Goal: Task Accomplishment & Management: Manage account settings

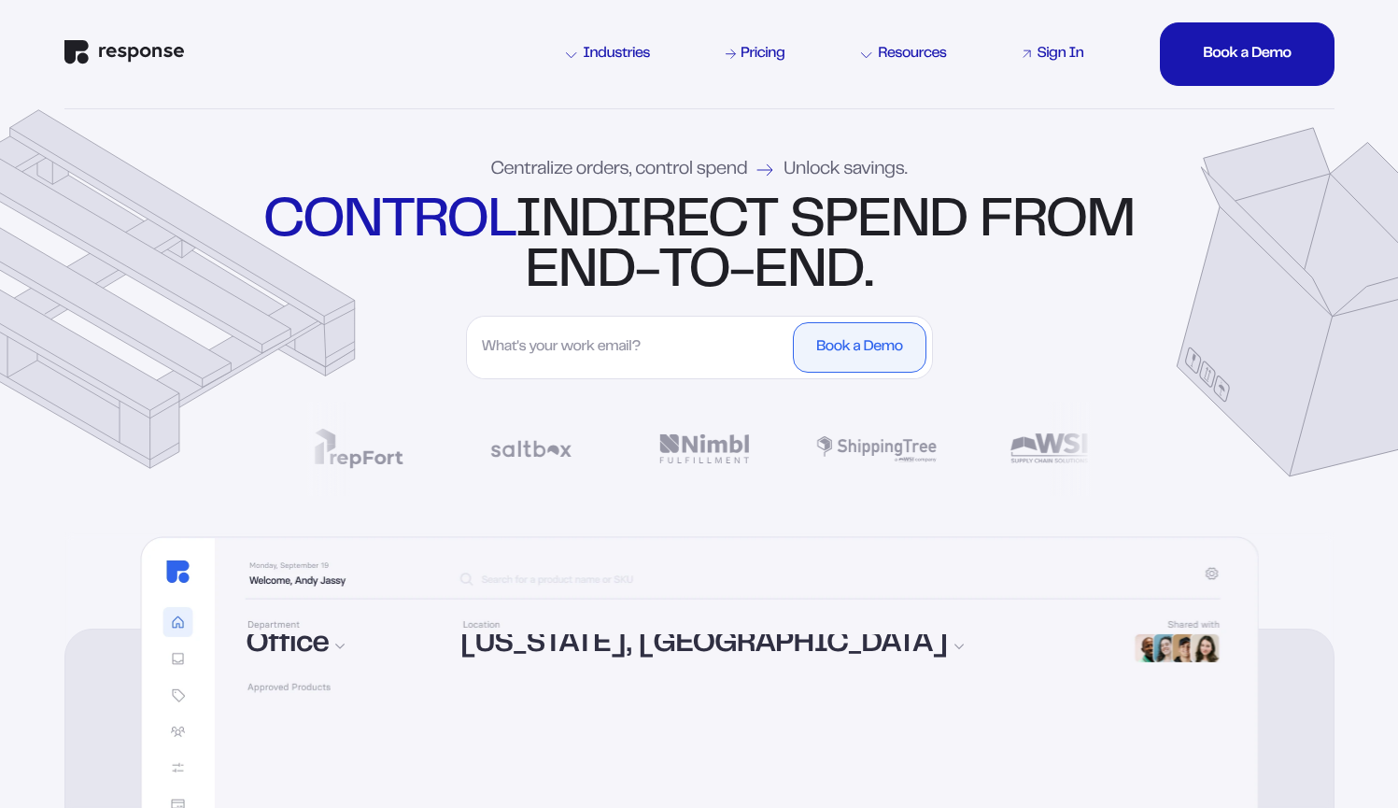
click at [1053, 51] on div "Sign In" at bounding box center [1060, 54] width 47 height 15
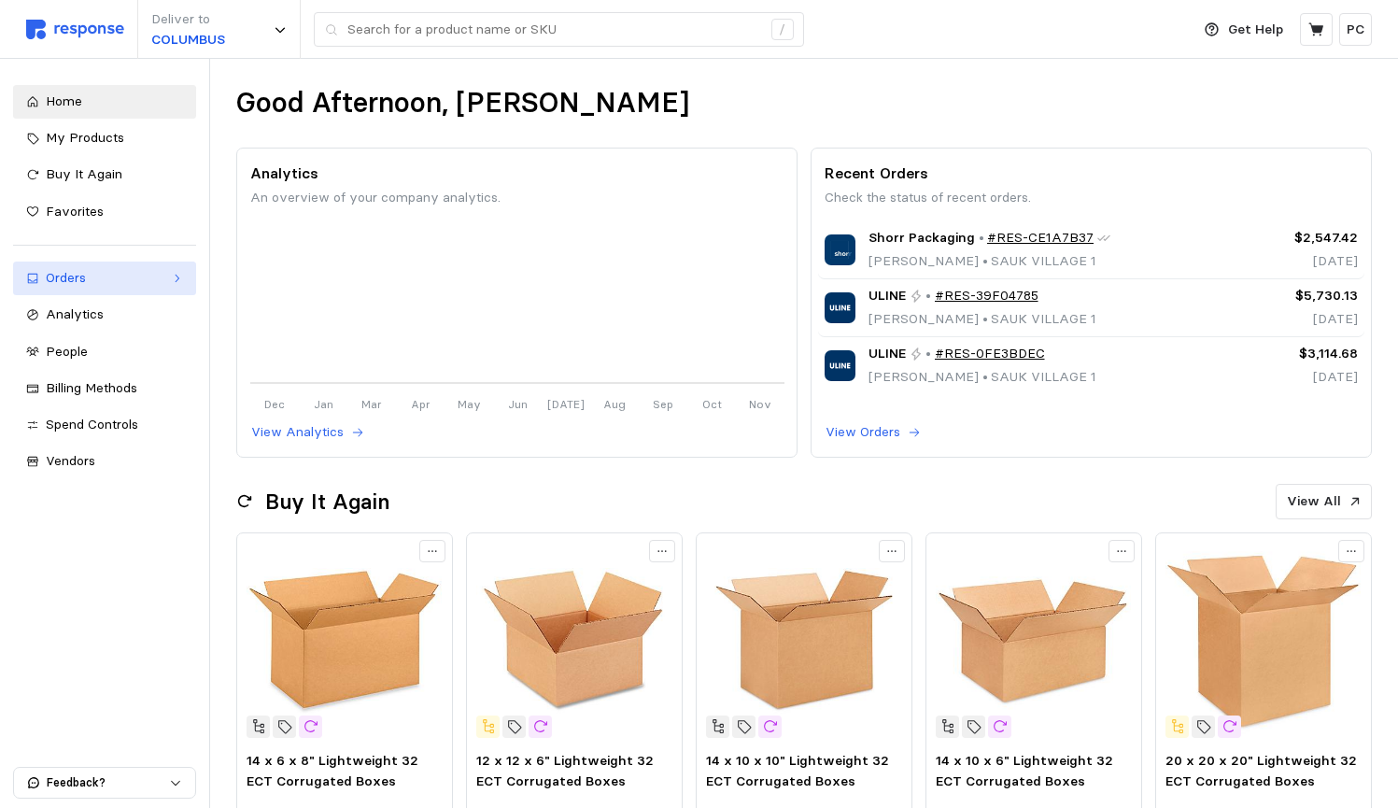
click at [144, 276] on div "Orders" at bounding box center [105, 278] width 118 height 21
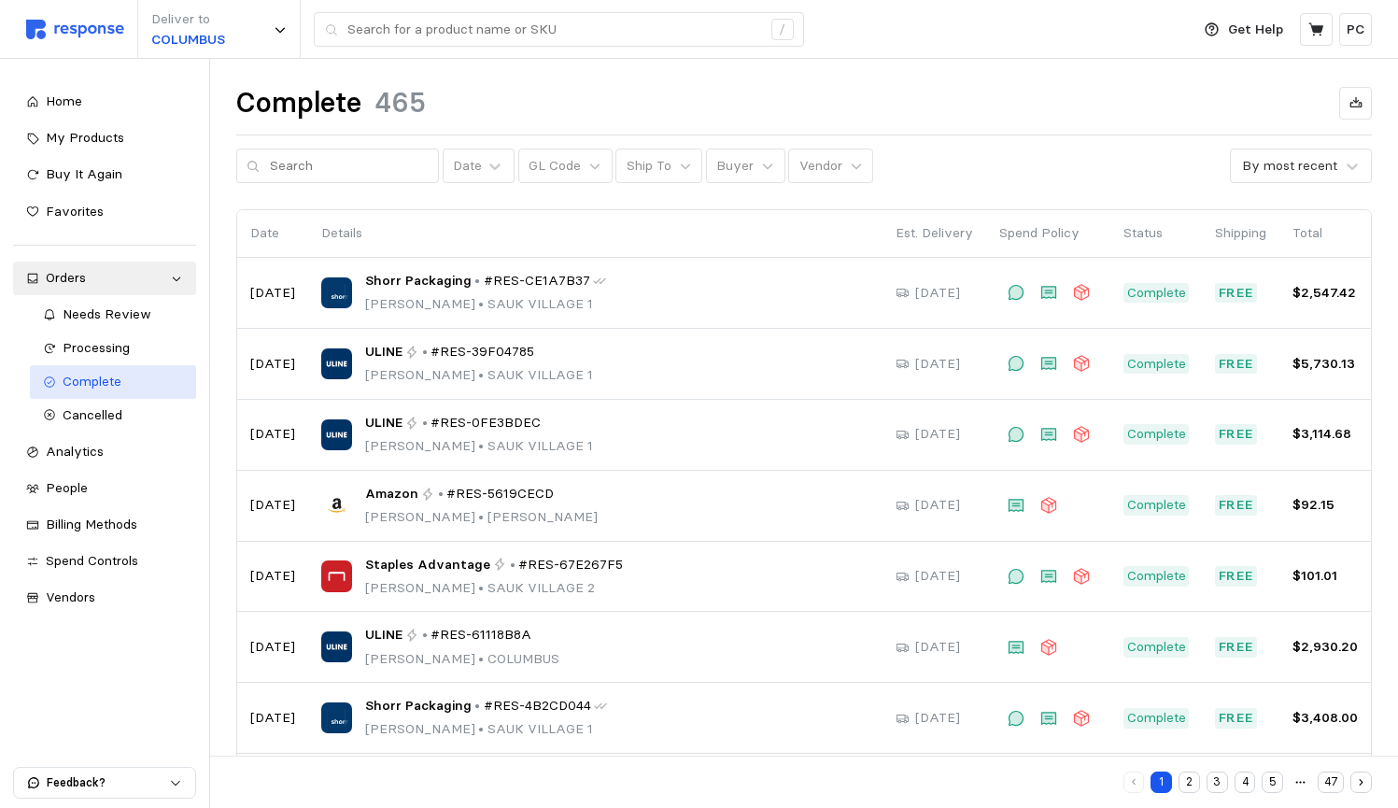
click at [137, 375] on div "Complete" at bounding box center [123, 382] width 120 height 21
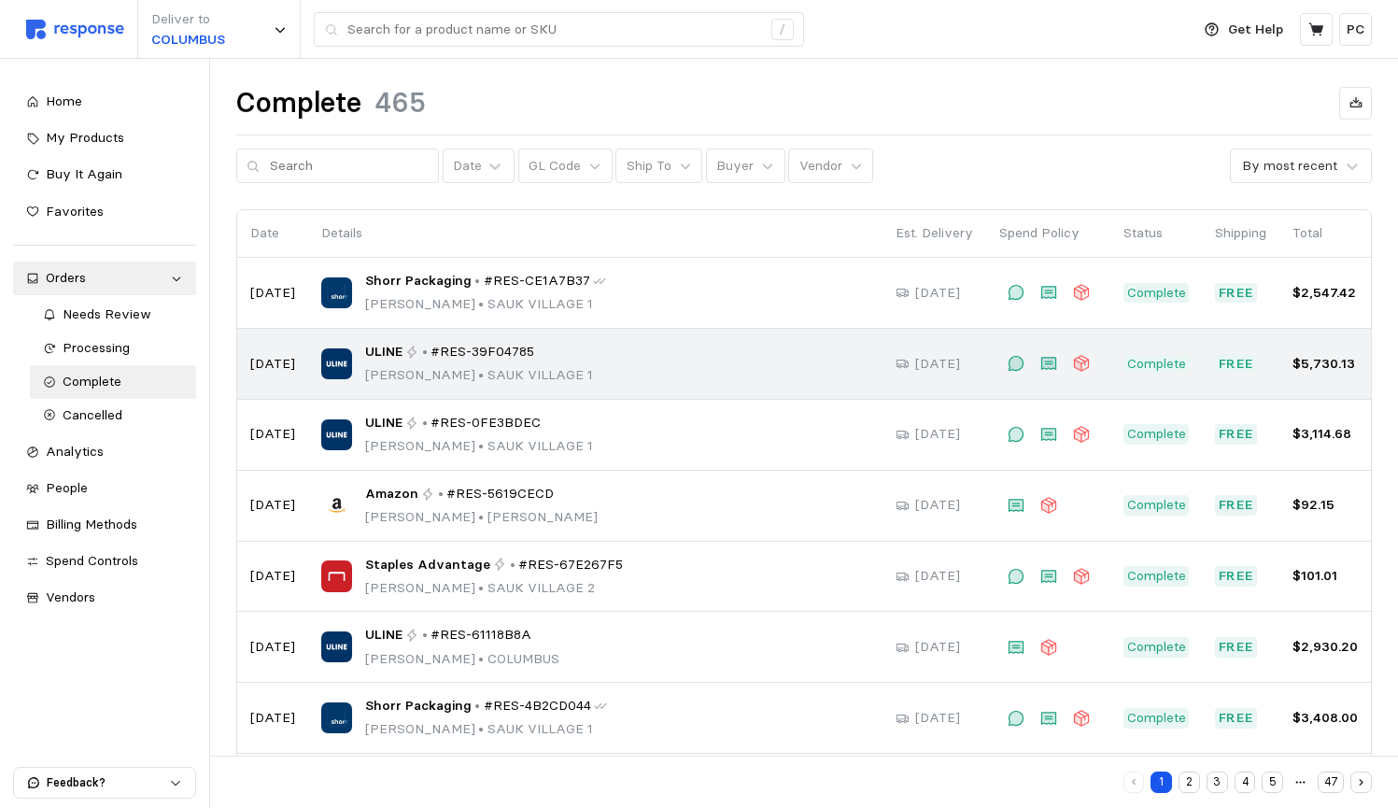
click at [417, 353] on div "ULINE • #RES-39F04785" at bounding box center [479, 352] width 228 height 21
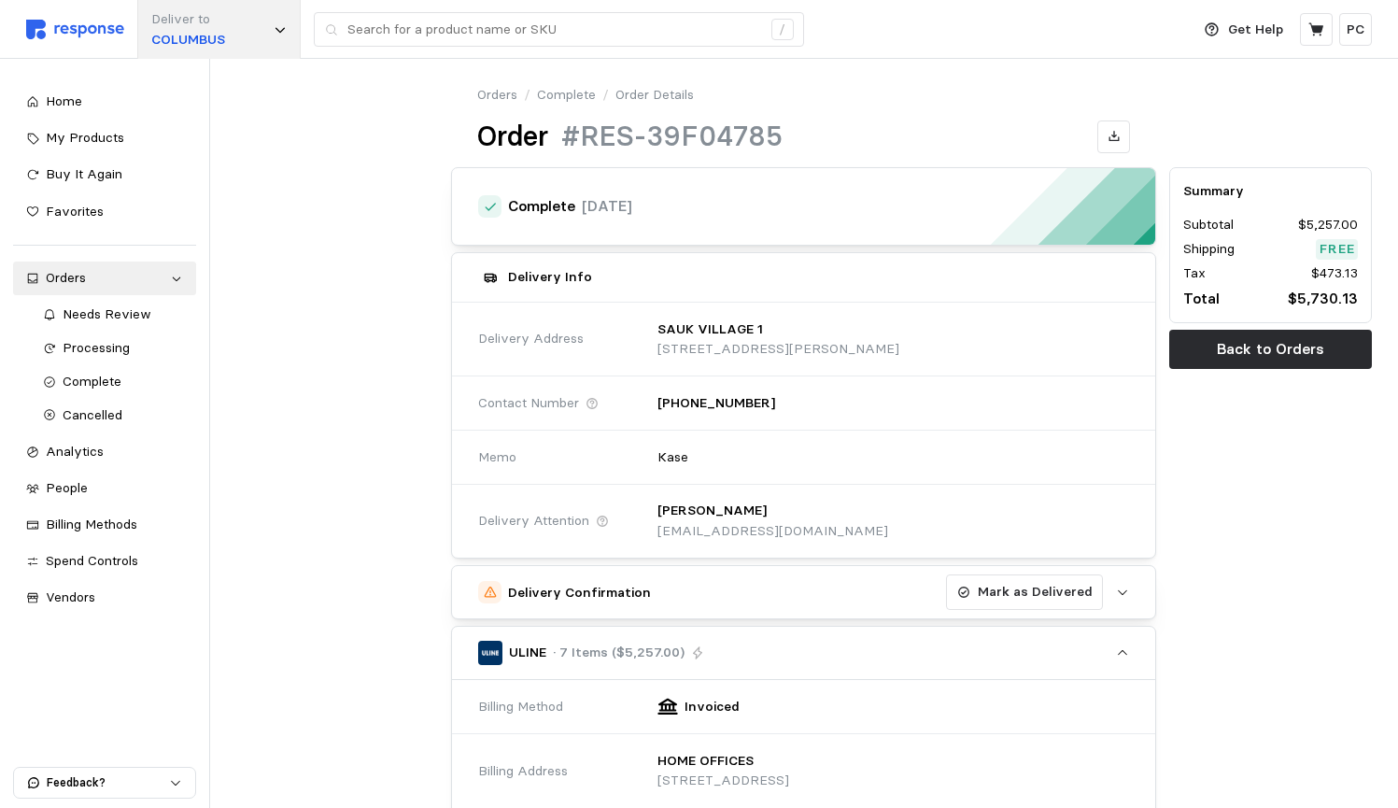
click at [224, 31] on p "COLUMBUS" at bounding box center [188, 40] width 74 height 21
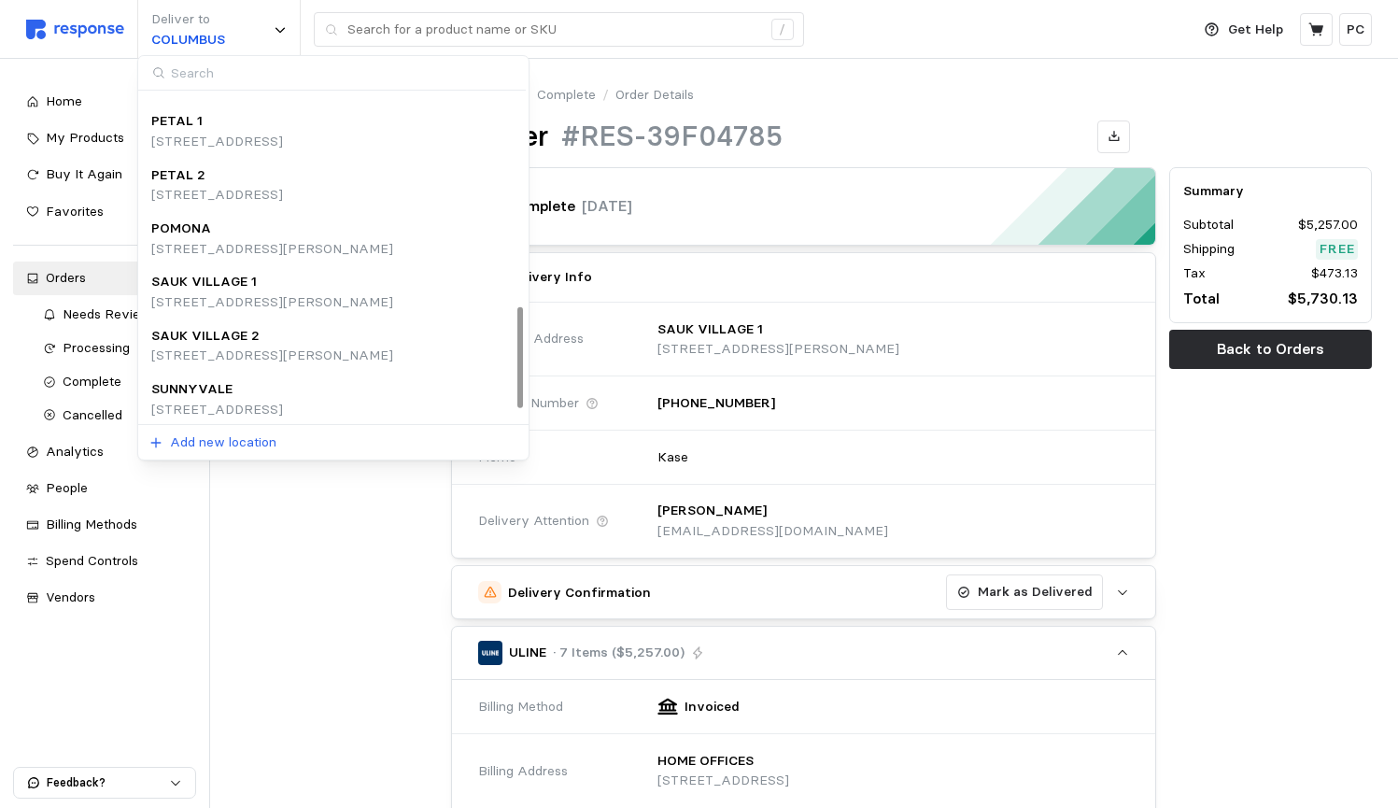
scroll to position [677, 0]
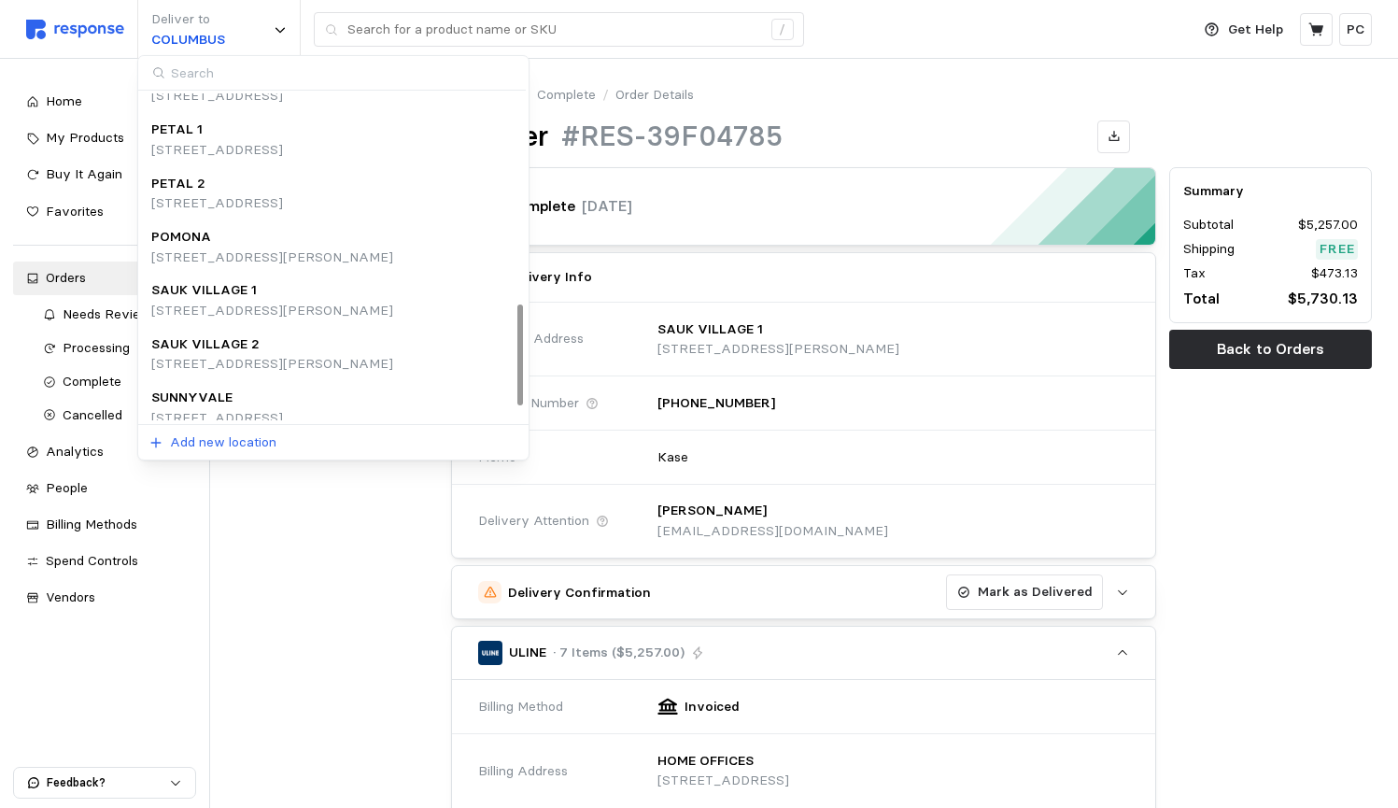
click at [365, 280] on div "SAUK VILLAGE 1" at bounding box center [272, 290] width 242 height 21
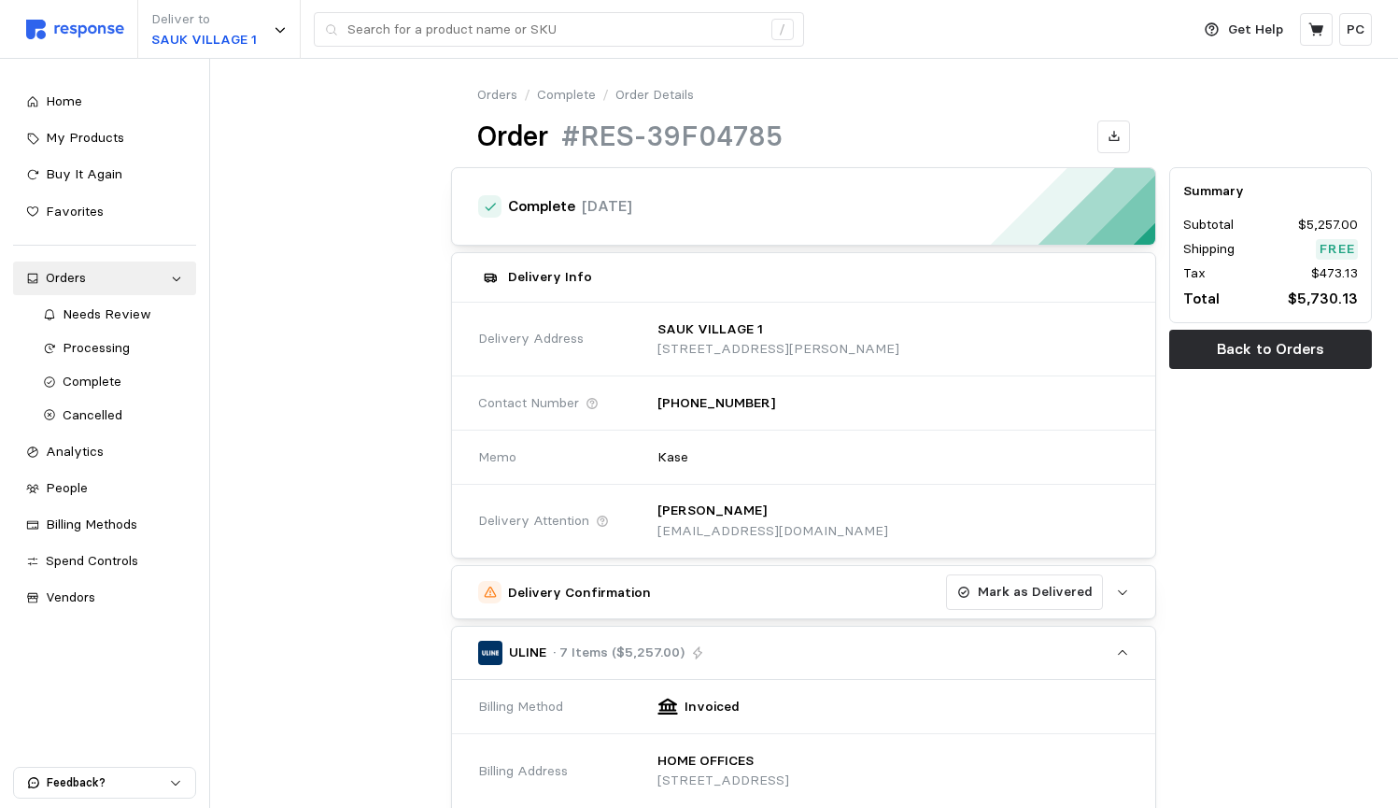
scroll to position [0, 0]
click at [70, 131] on span "My Products" at bounding box center [85, 137] width 78 height 17
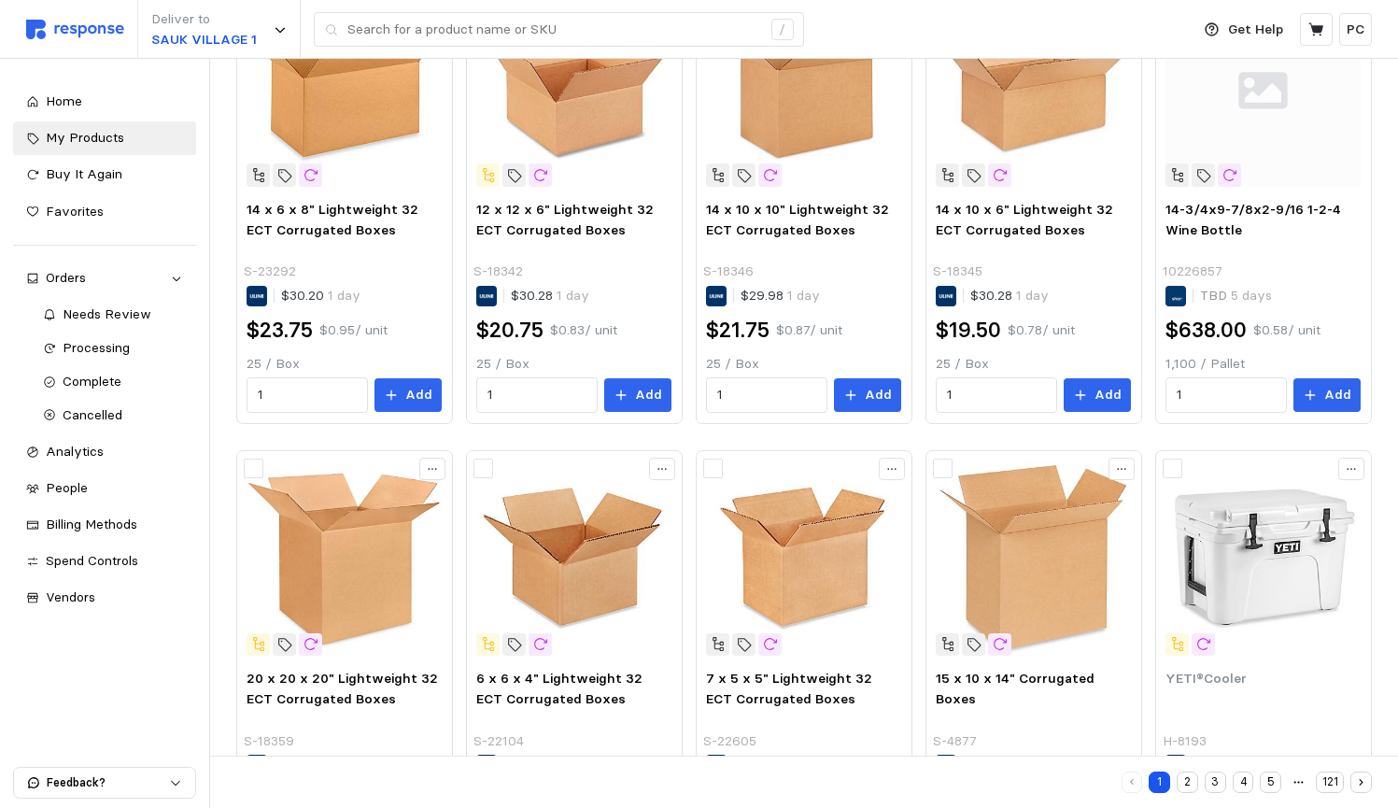
scroll to position [7, 0]
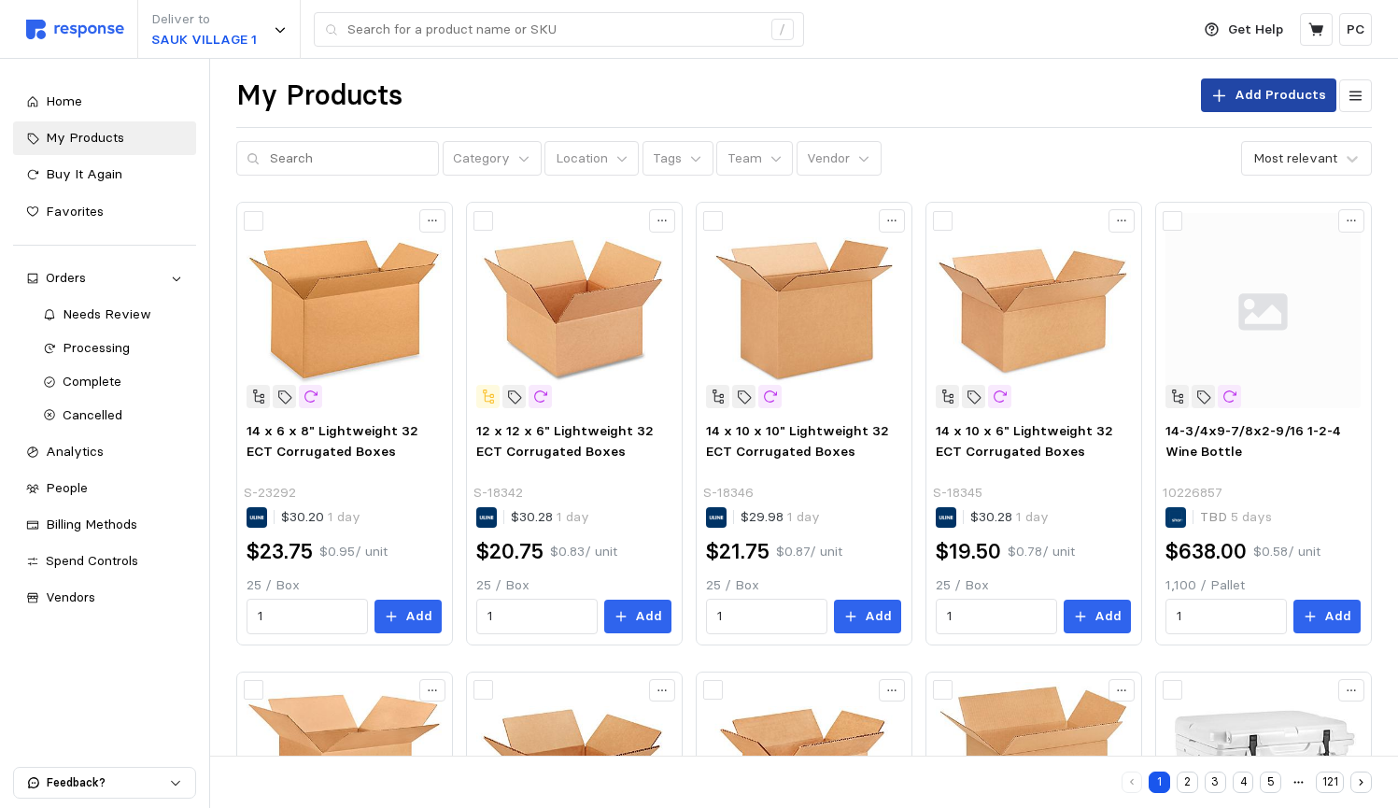
click at [1278, 93] on p "Add Products" at bounding box center [1281, 95] width 92 height 21
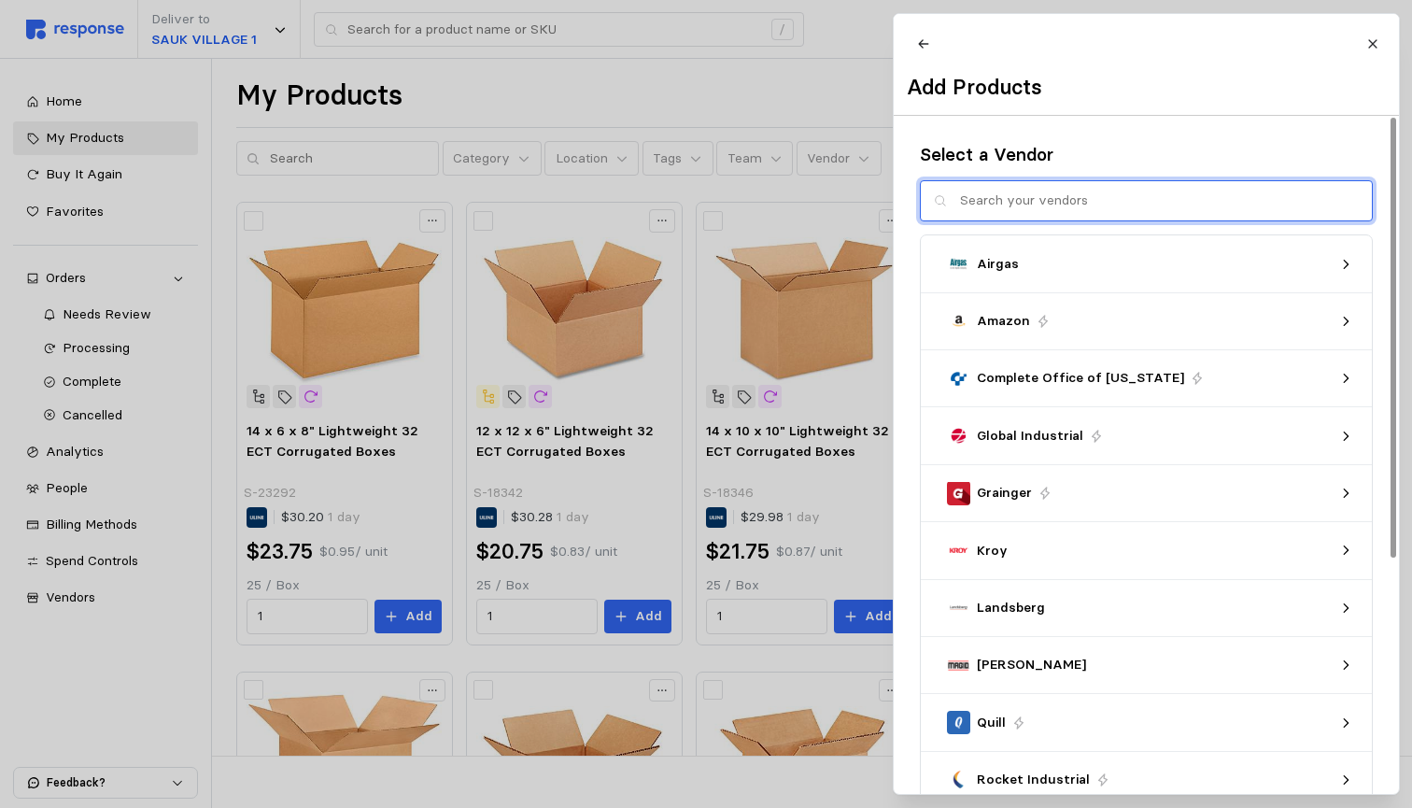
click at [1075, 207] on input "text" at bounding box center [1159, 201] width 399 height 40
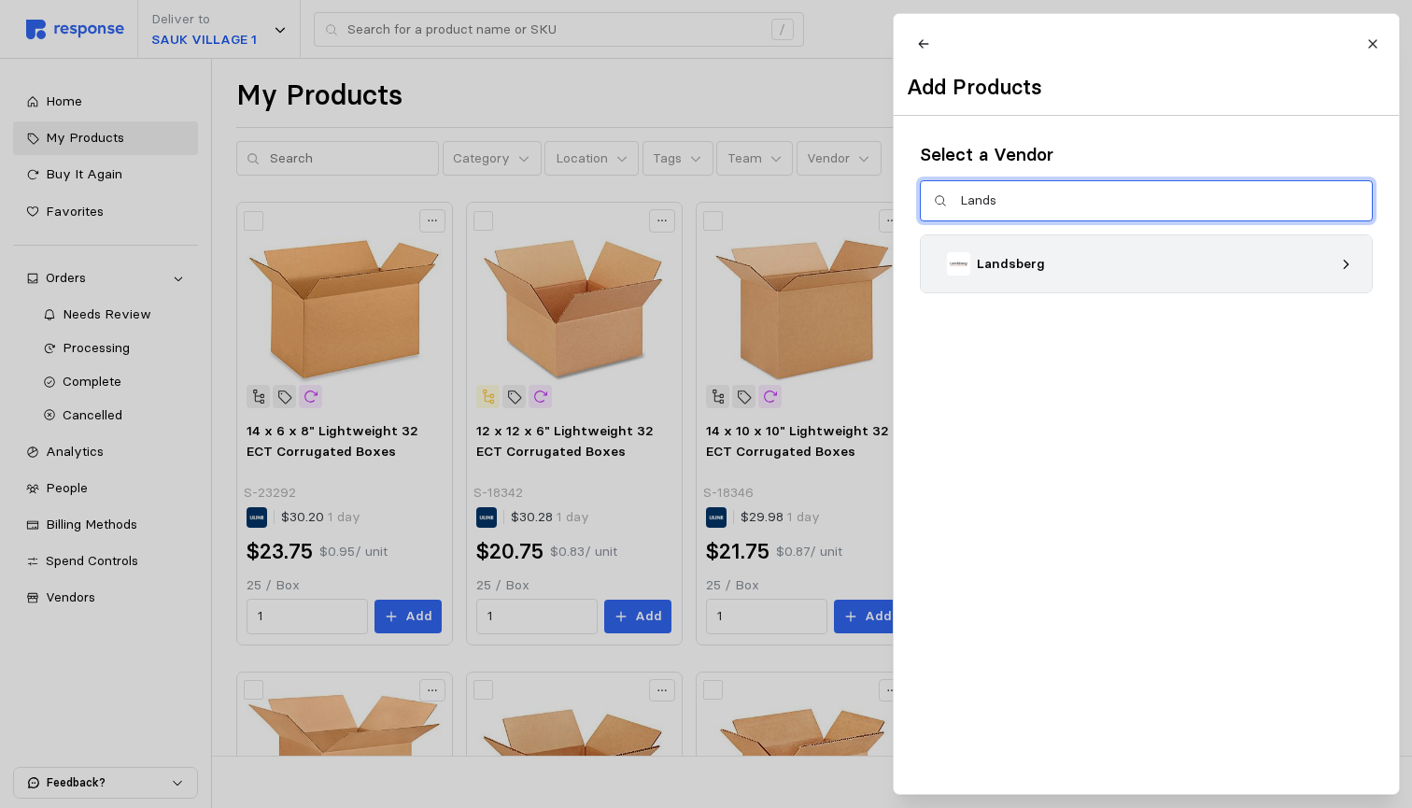
type input "Lands"
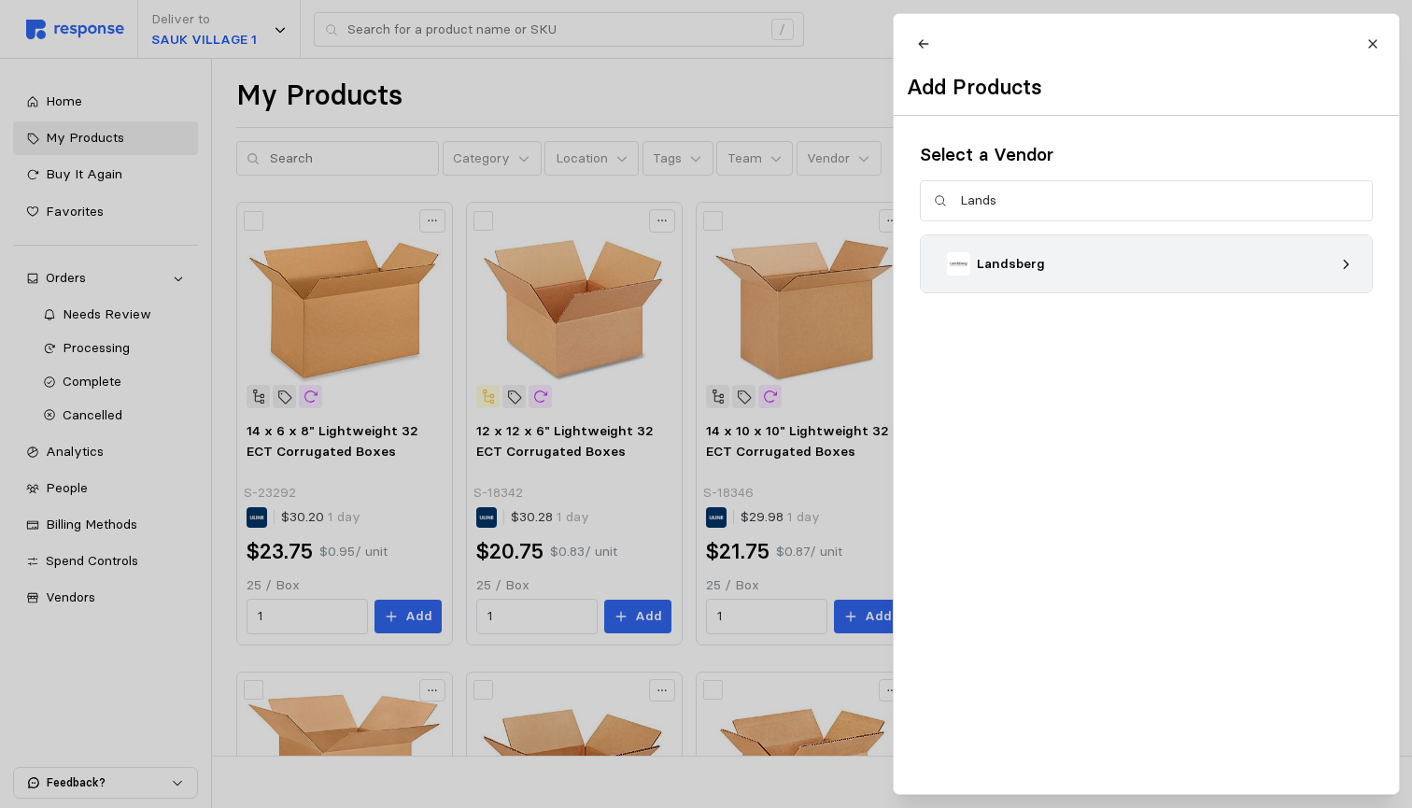
click at [1173, 275] on div "Landsberg" at bounding box center [1140, 263] width 386 height 23
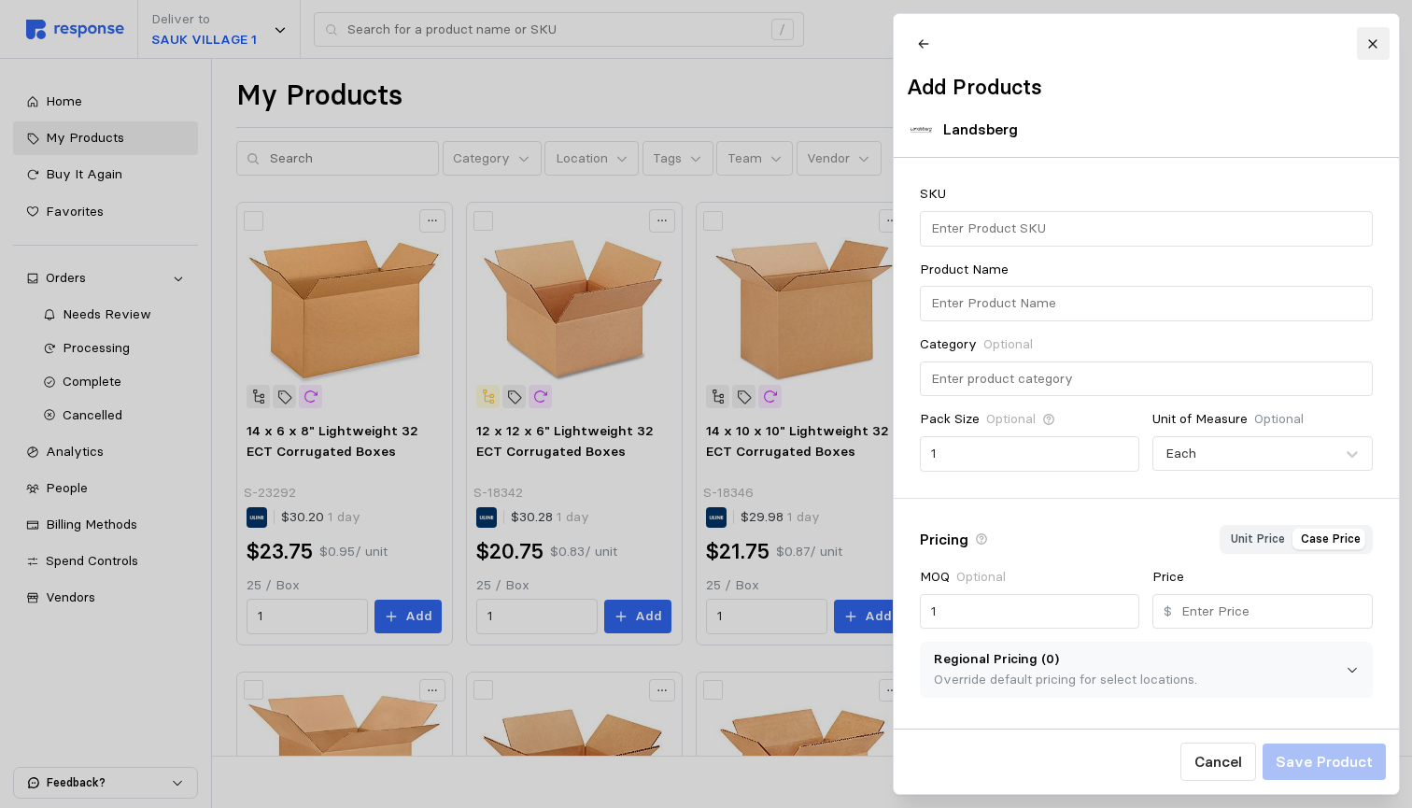
click at [1364, 44] on button at bounding box center [1372, 43] width 33 height 33
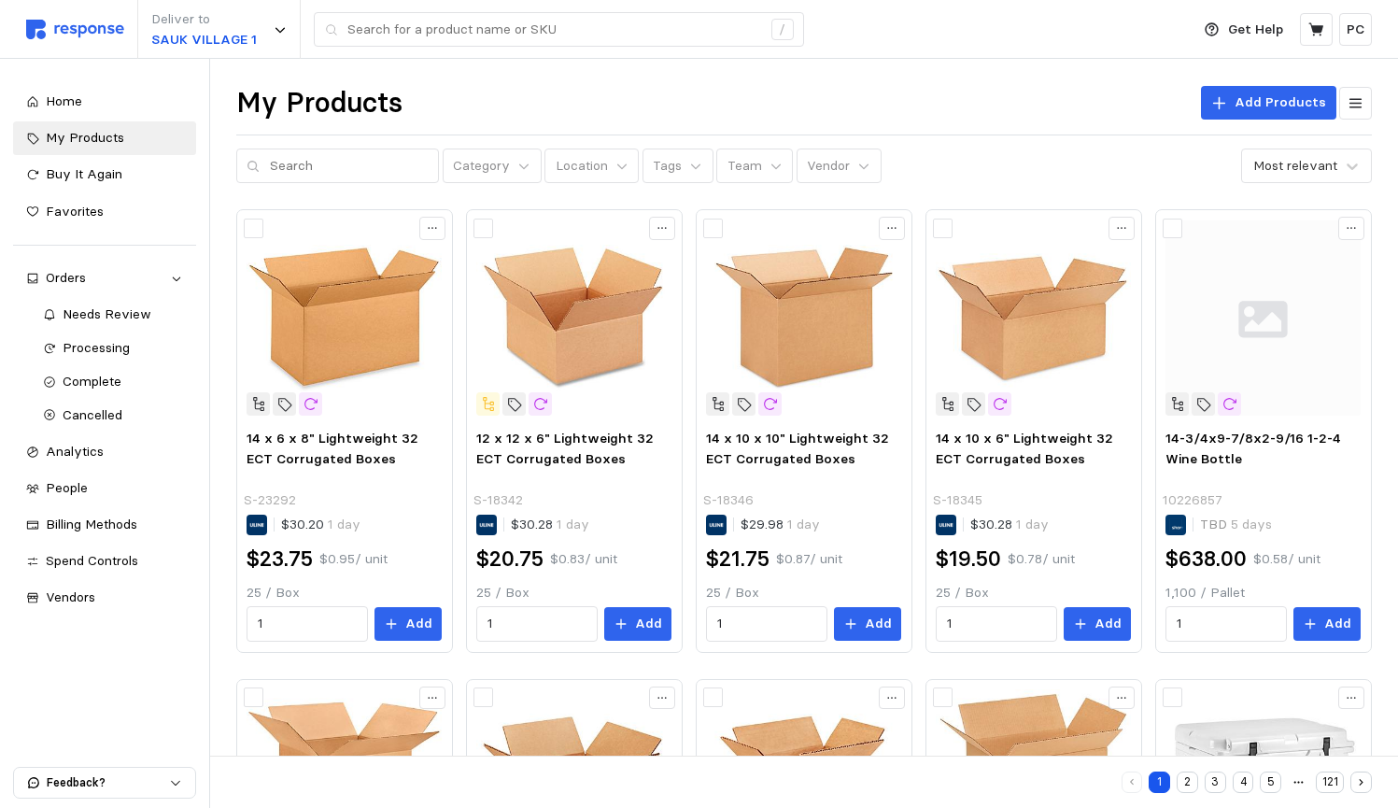
scroll to position [0, 0]
click at [49, 443] on span "Analytics" at bounding box center [75, 451] width 58 height 17
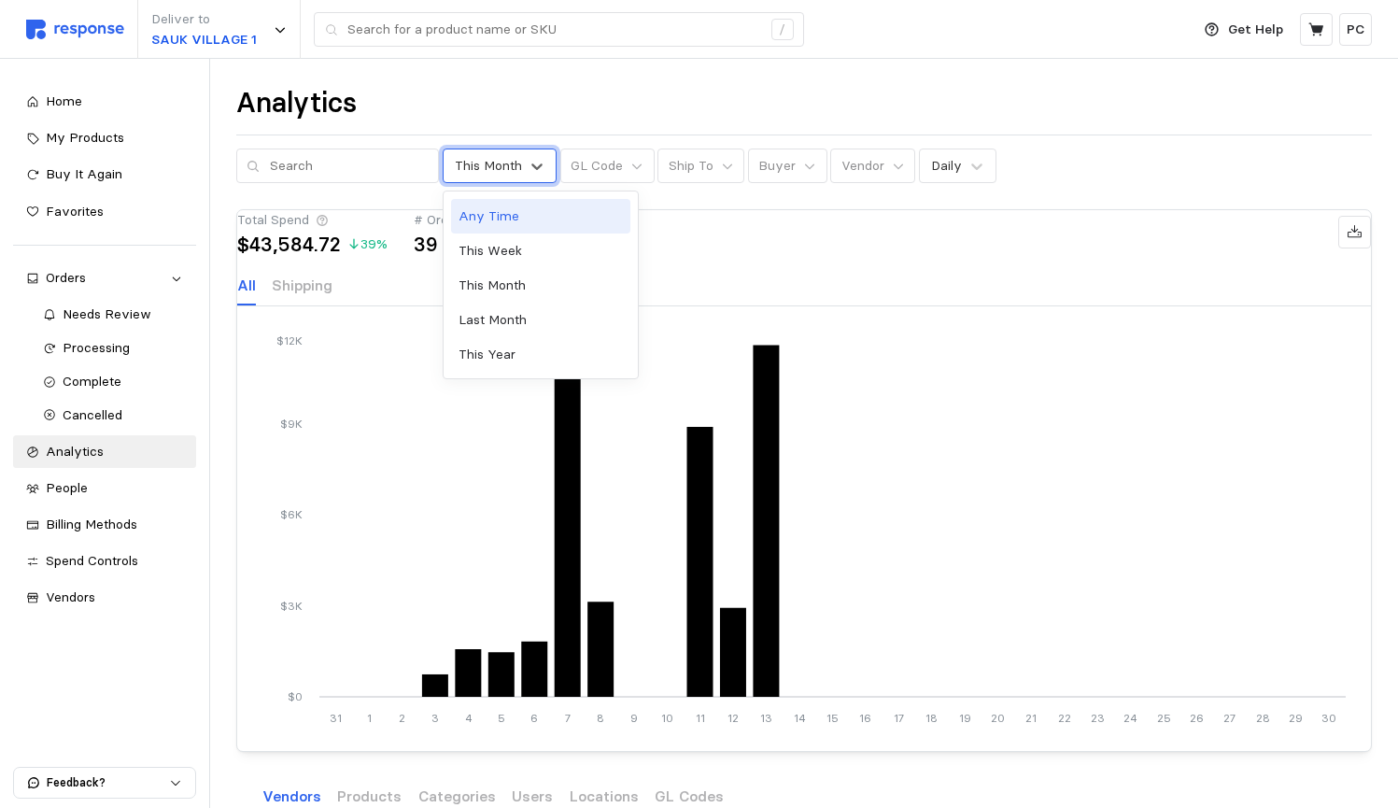
click at [508, 167] on div "This Month" at bounding box center [488, 166] width 67 height 20
click at [549, 355] on div "This Year" at bounding box center [540, 354] width 179 height 35
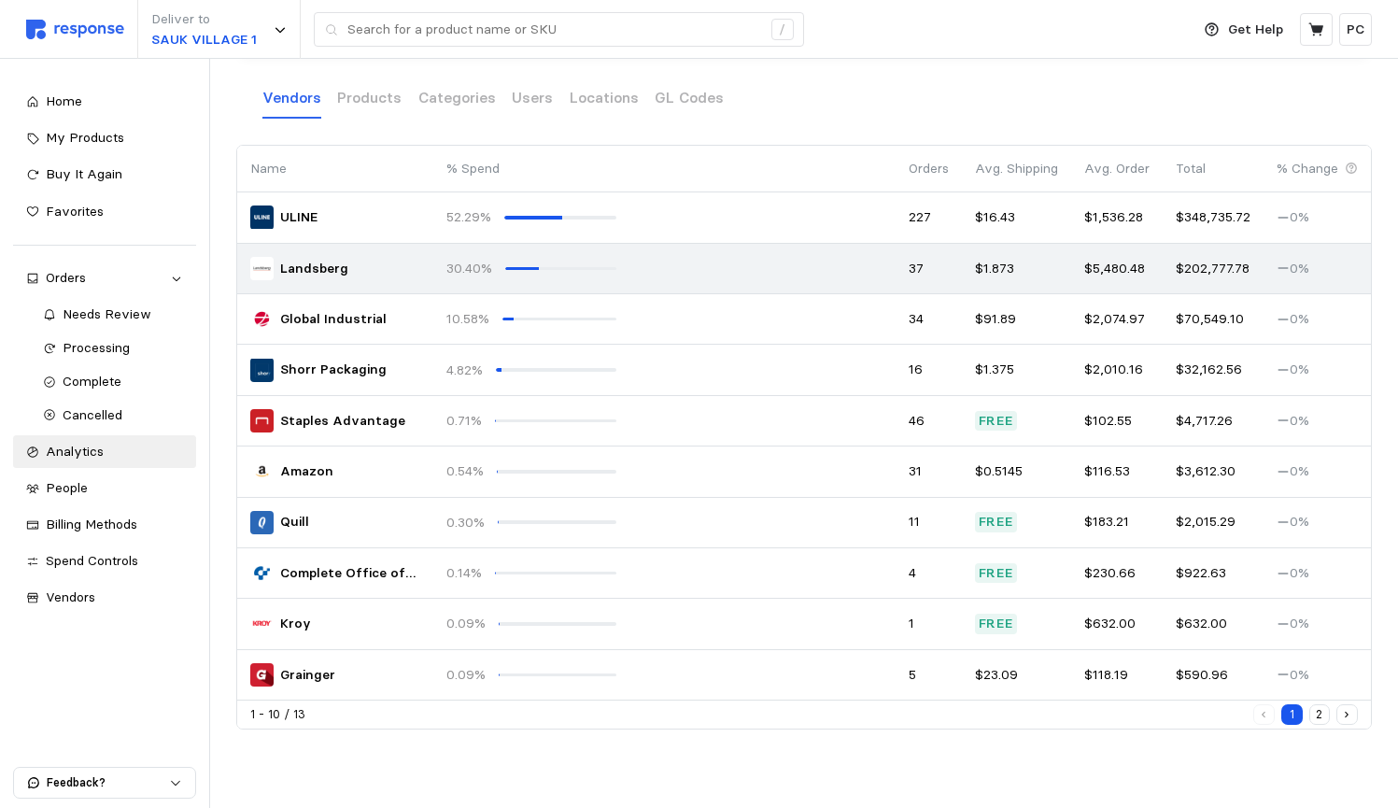
scroll to position [714, 0]
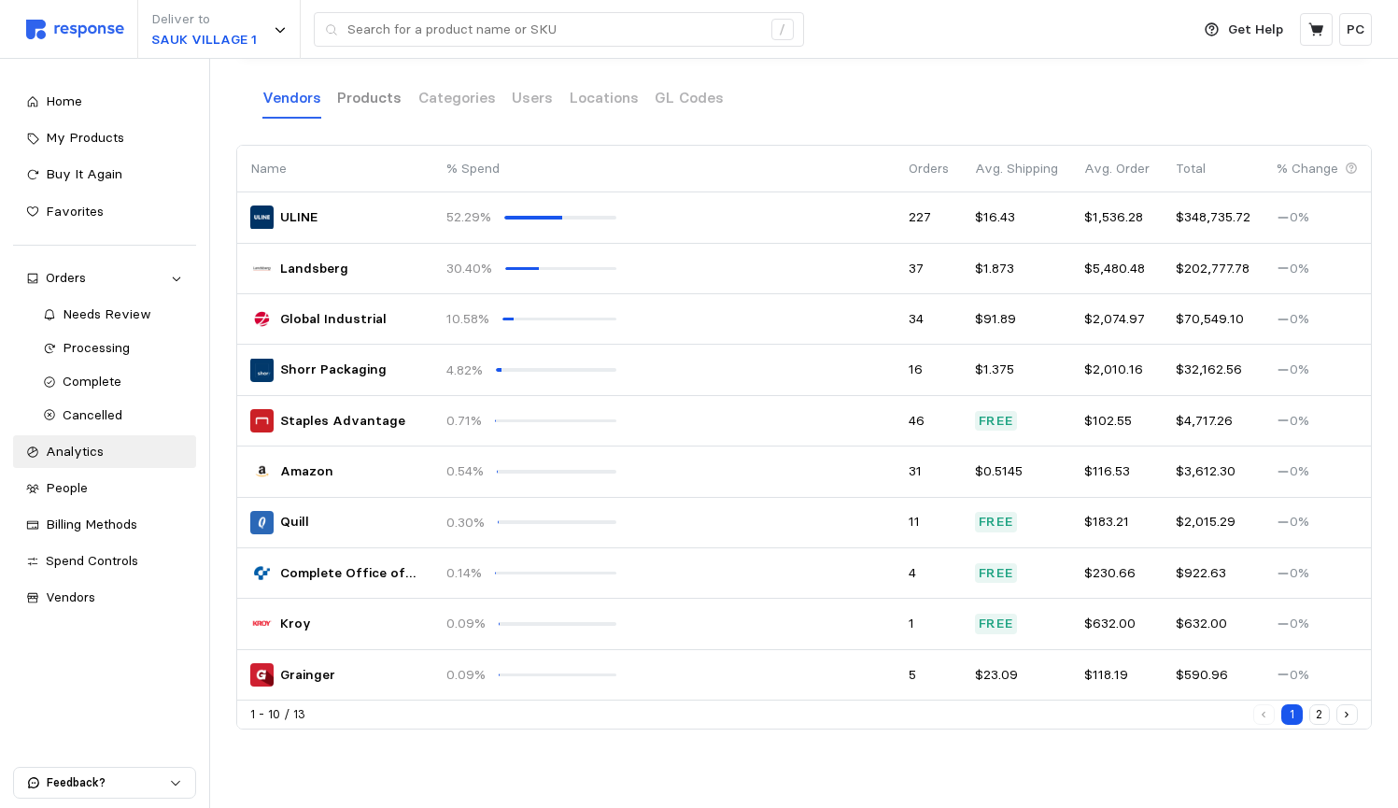
click at [369, 107] on p "Products" at bounding box center [369, 97] width 64 height 23
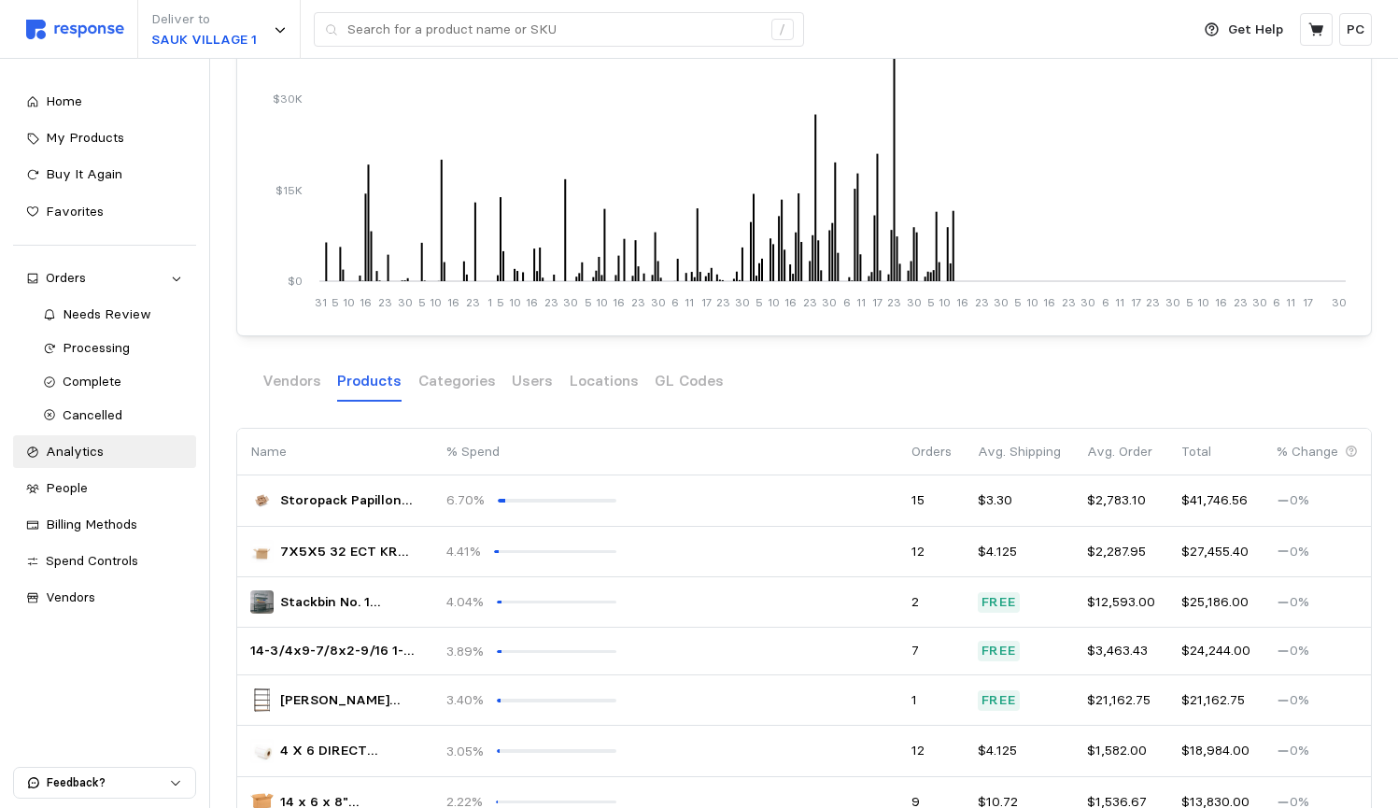
scroll to position [397, 0]
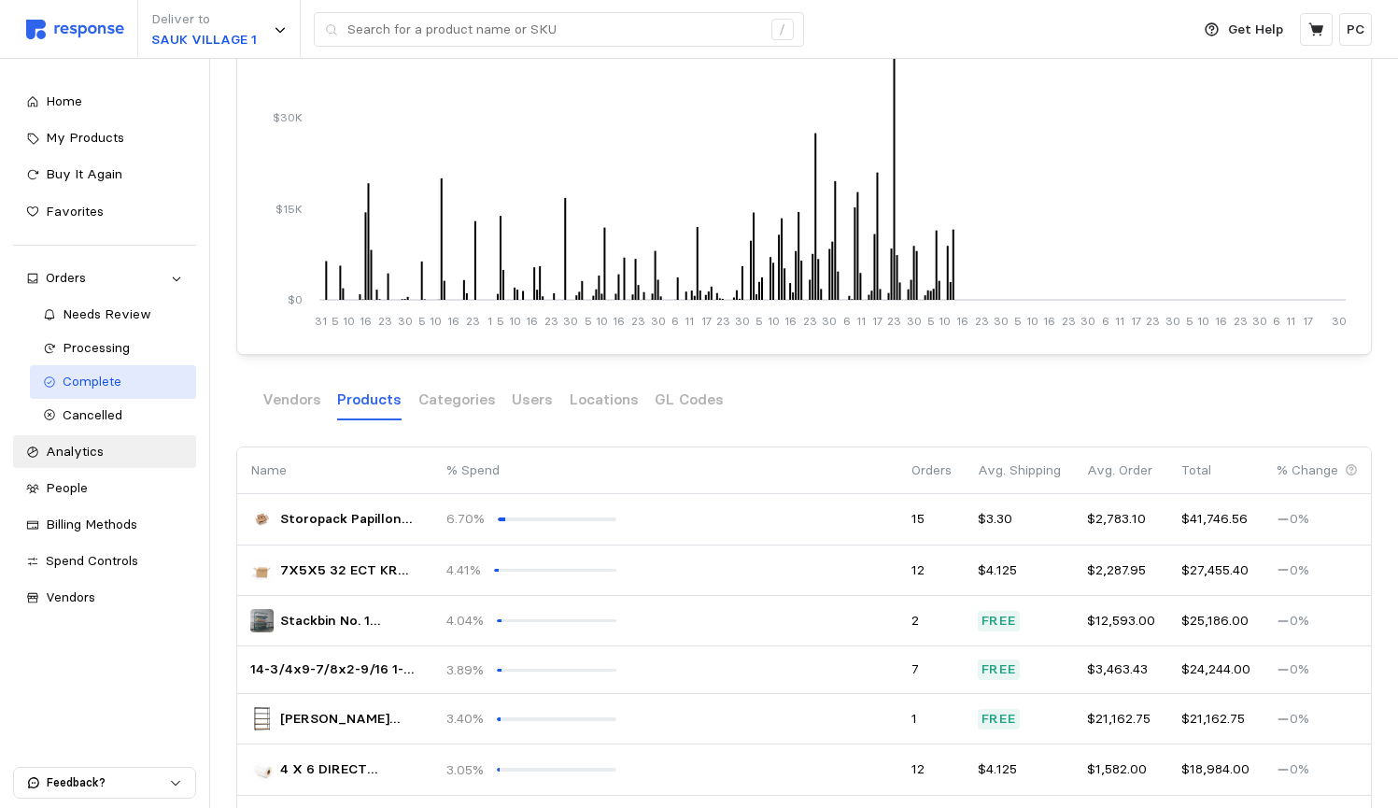
click at [76, 386] on div "Complete" at bounding box center [123, 382] width 120 height 21
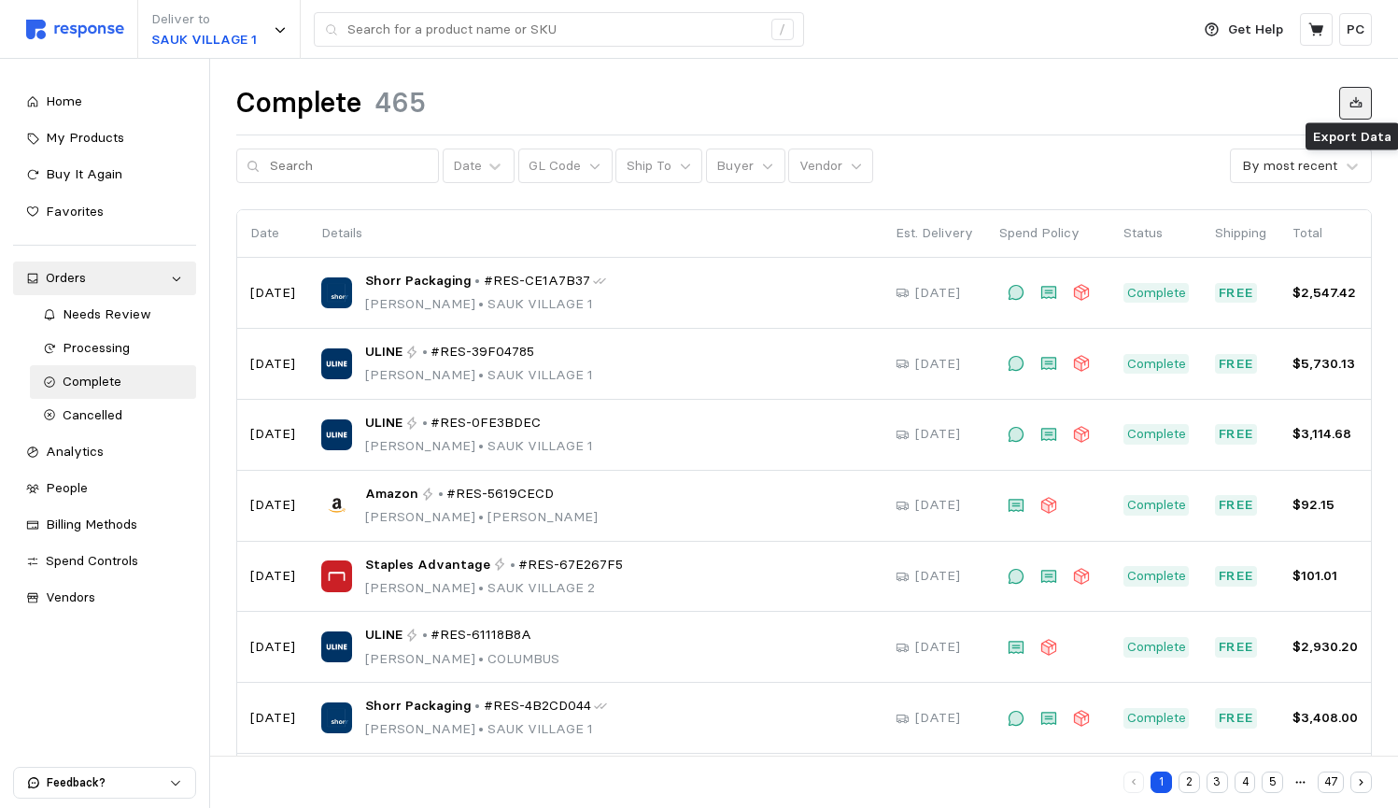
click at [1362, 102] on icon at bounding box center [1355, 102] width 13 height 13
